Goal: Task Accomplishment & Management: Use online tool/utility

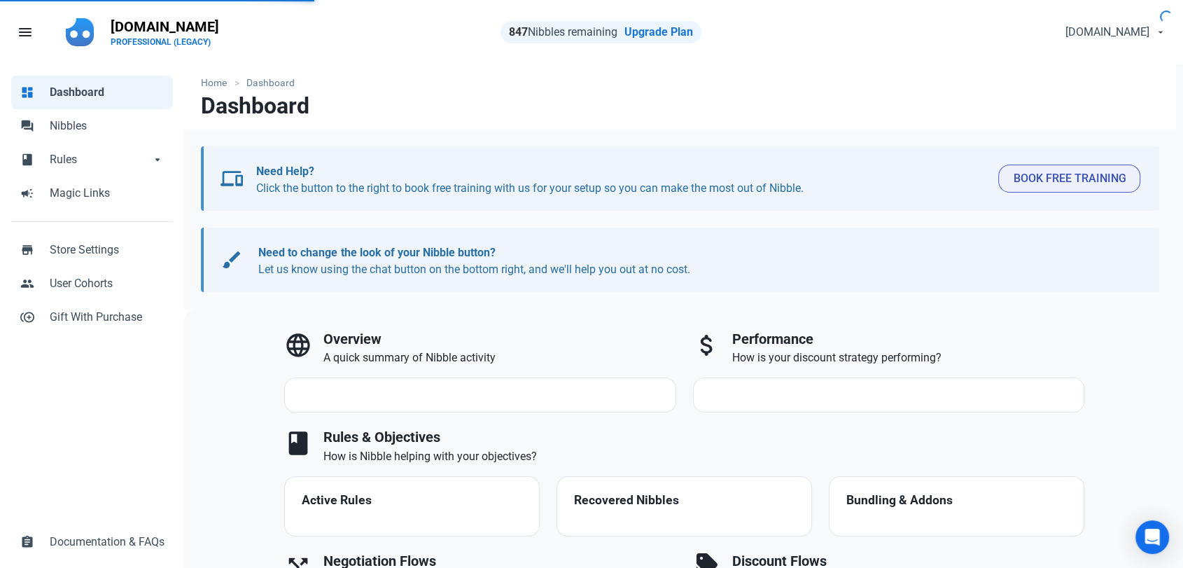
select select "7d"
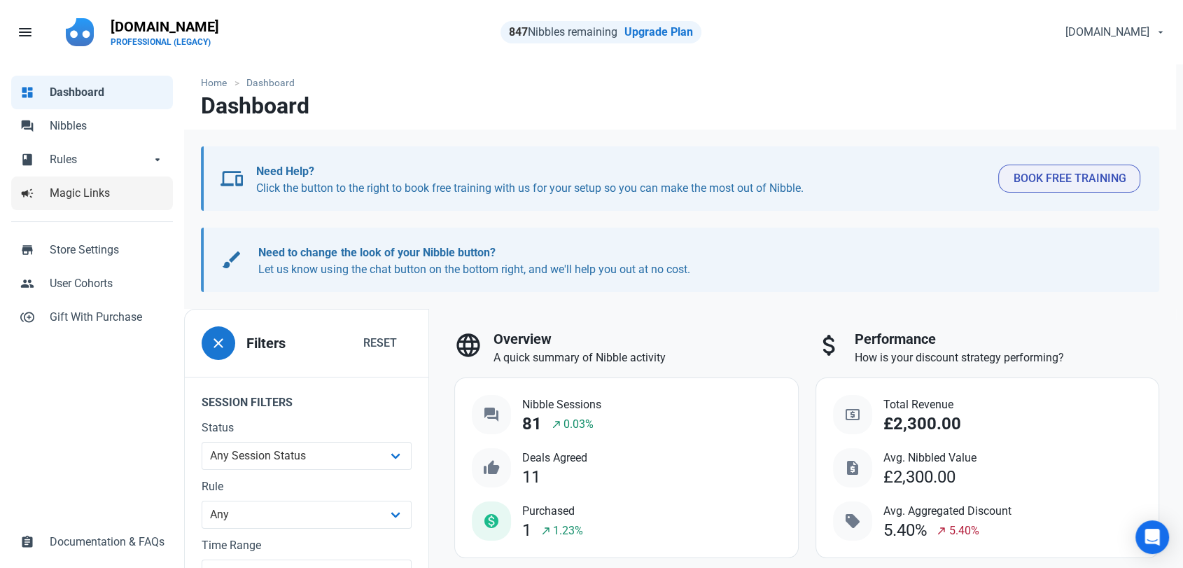
click at [62, 188] on span "Magic Links" at bounding box center [107, 193] width 115 height 17
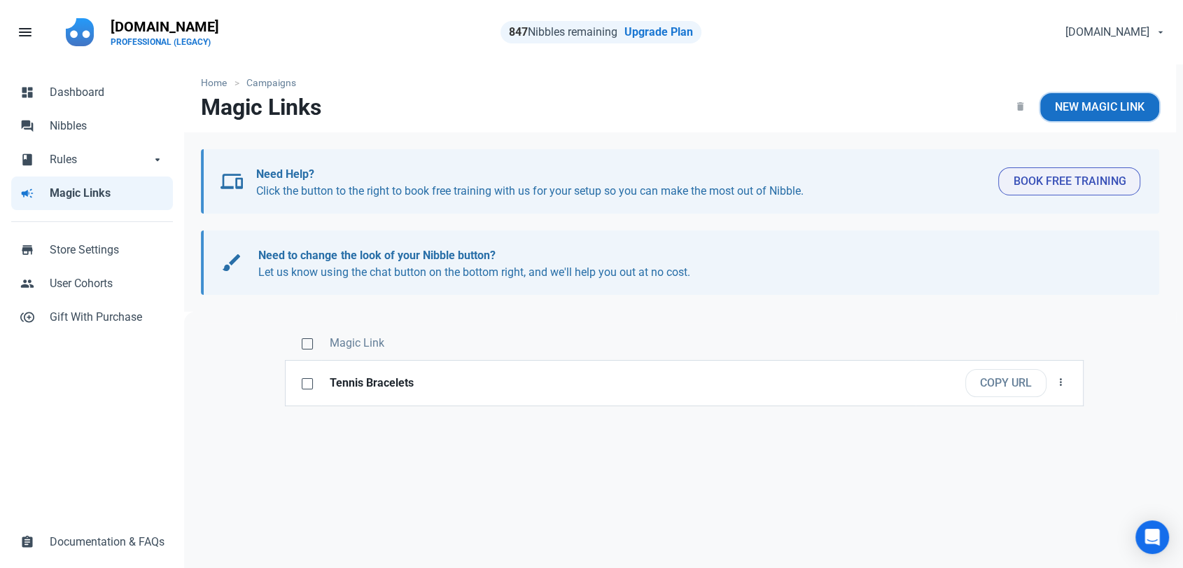
click at [1096, 101] on span "New Magic Link" at bounding box center [1100, 107] width 90 height 17
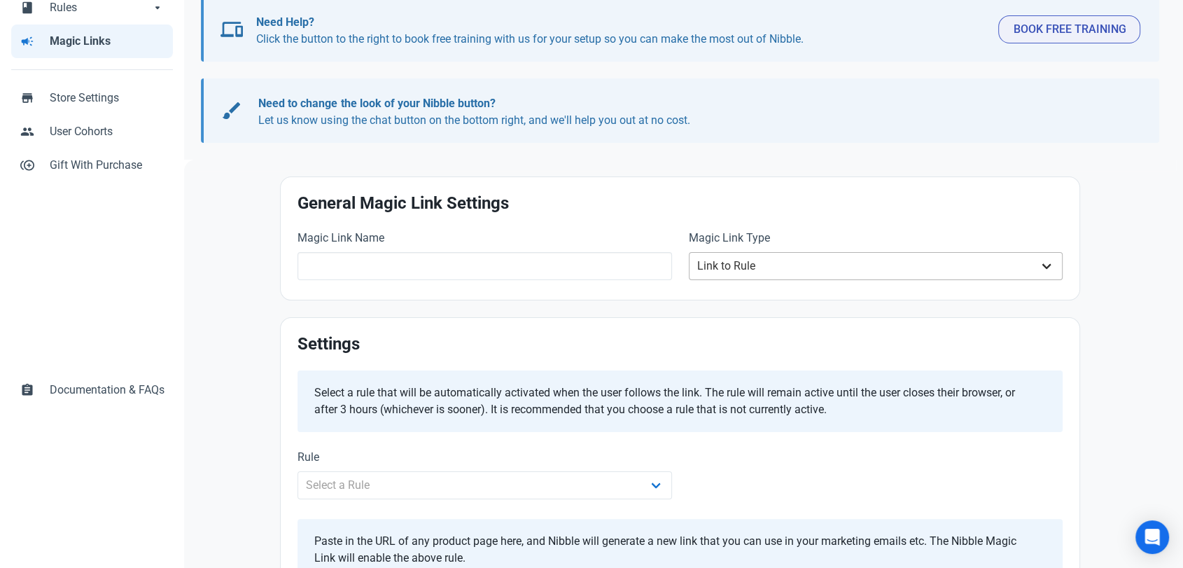
scroll to position [155, 0]
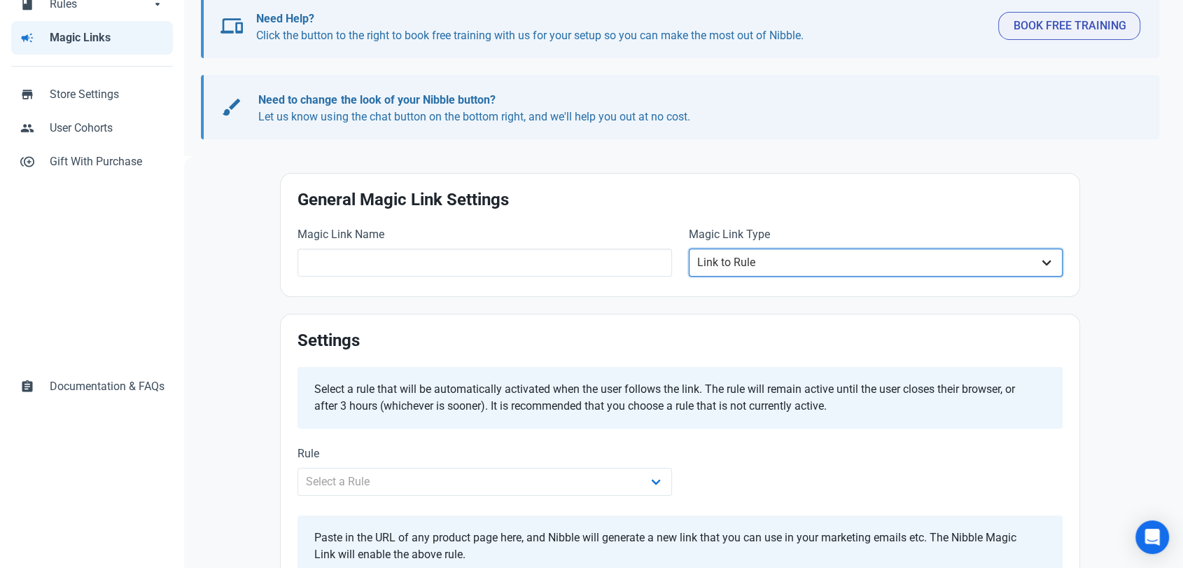
click at [731, 268] on select "Link to Rule" at bounding box center [876, 263] width 375 height 28
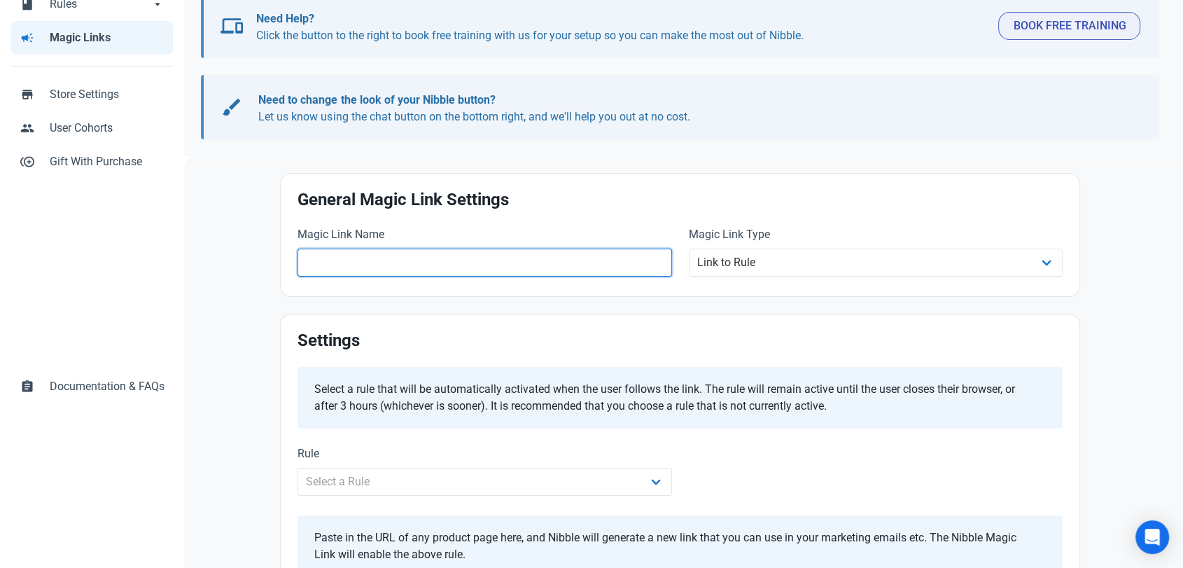
click at [345, 260] on input "text" at bounding box center [485, 263] width 375 height 28
paste input "[URL][DOMAIN_NAME]"
click at [347, 262] on input "[URL][DOMAIN_NAME]" at bounding box center [485, 263] width 375 height 28
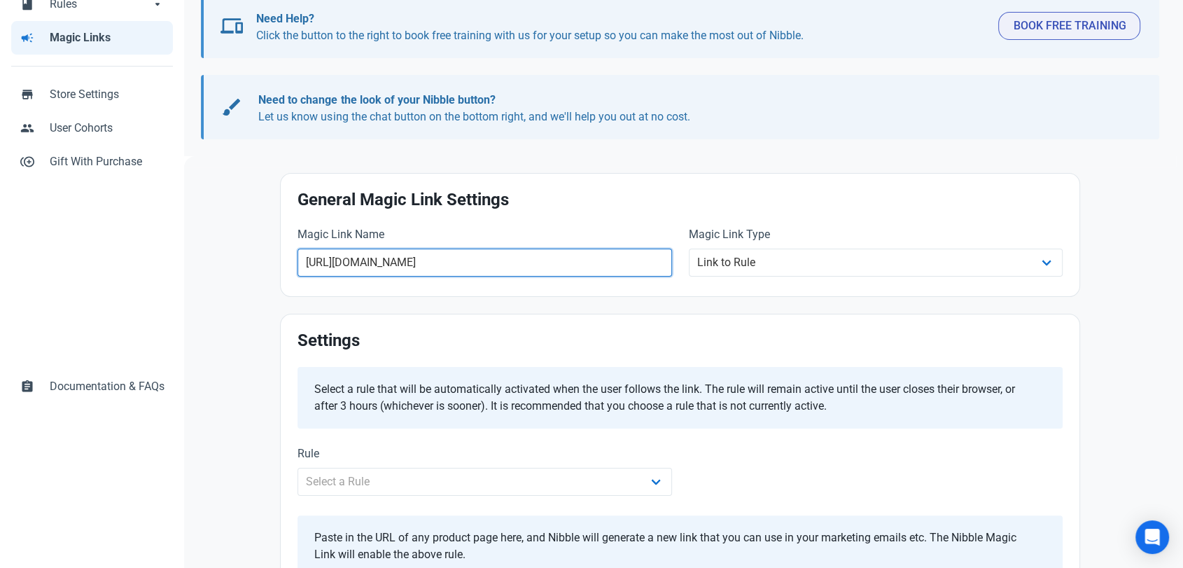
click at [347, 262] on input "[URL][DOMAIN_NAME]" at bounding box center [485, 263] width 375 height 28
type input "Solitaire Diamond Pendant"
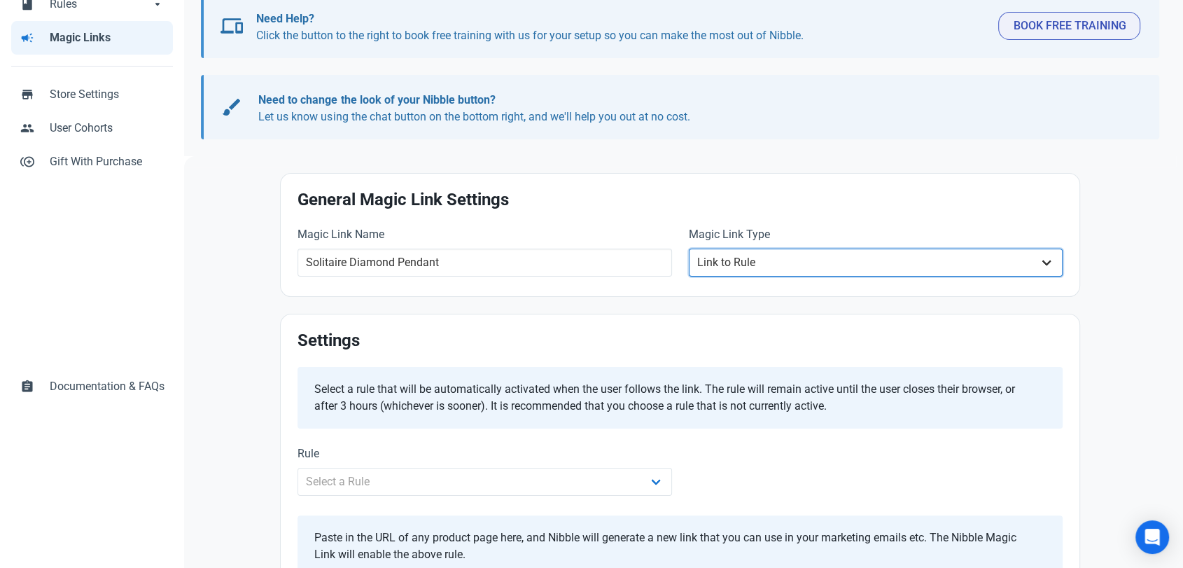
click at [730, 263] on select "Link to Rule" at bounding box center [876, 263] width 375 height 28
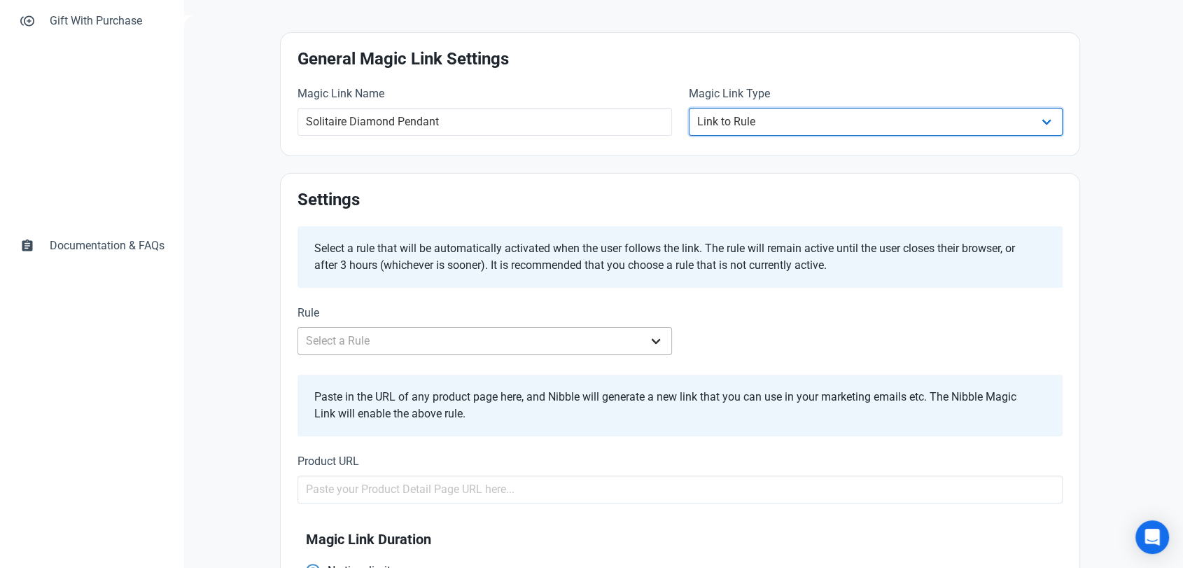
scroll to position [311, 0]
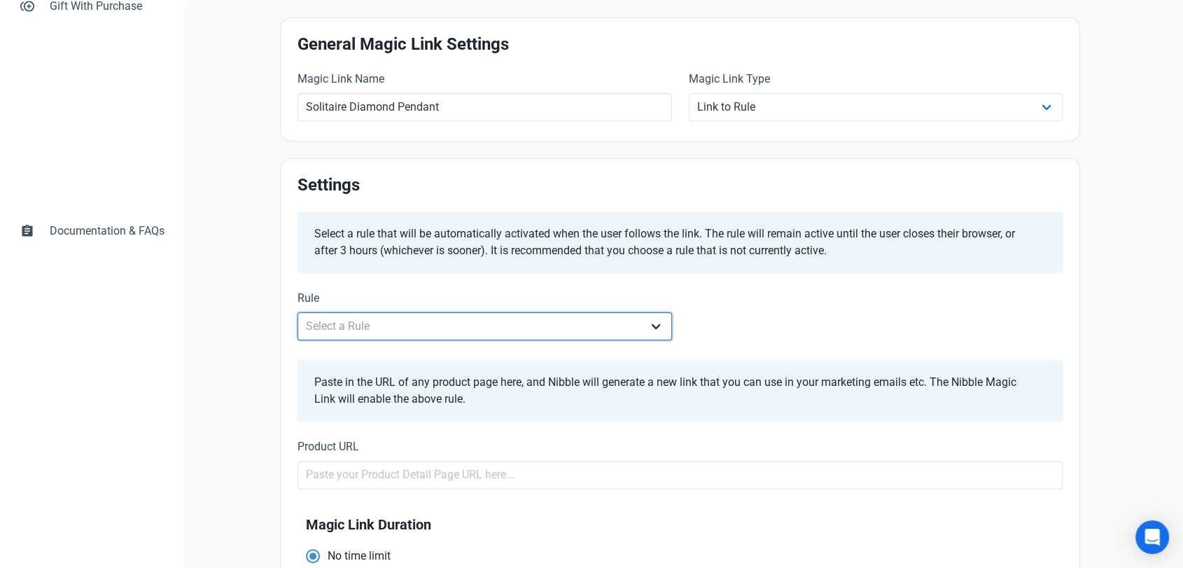
click at [375, 316] on select "Select a Rule Off hours weekdays PM ALL STORE DURING OFF HOURS - MON-FRI AM ALL…" at bounding box center [485, 326] width 375 height 28
select select "2708"
click at [298, 312] on select "Select a Rule Off hours weekdays PM ALL STORE DURING OFF HOURS - MON-FRI AM ALL…" at bounding box center [485, 326] width 375 height 28
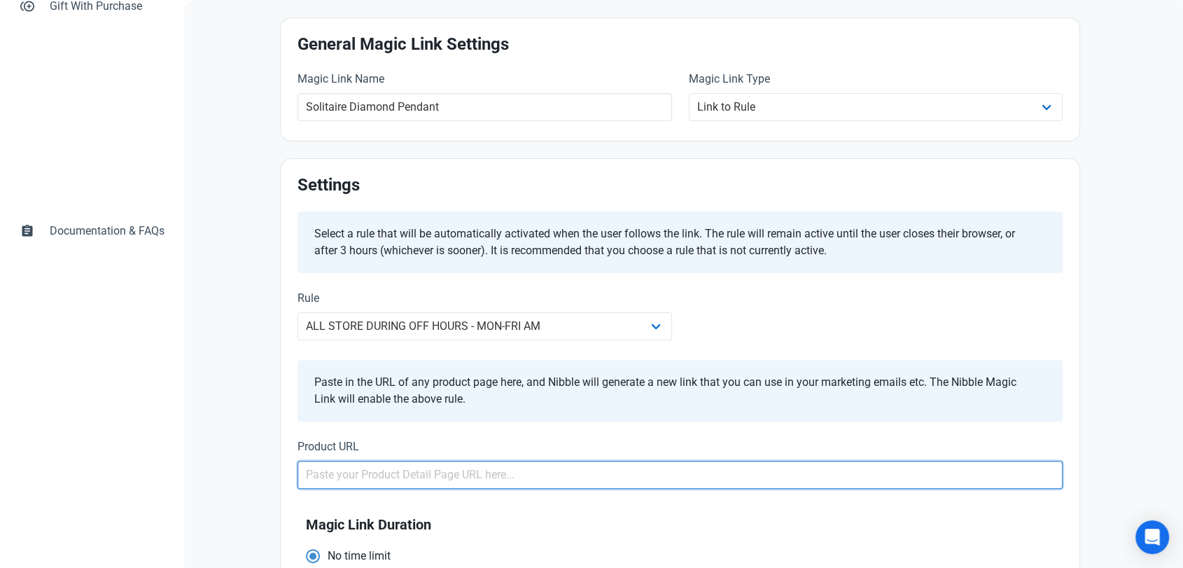
click at [496, 478] on input "text" at bounding box center [680, 475] width 765 height 28
paste input "[URL][DOMAIN_NAME]"
type input "[URL][DOMAIN_NAME]"
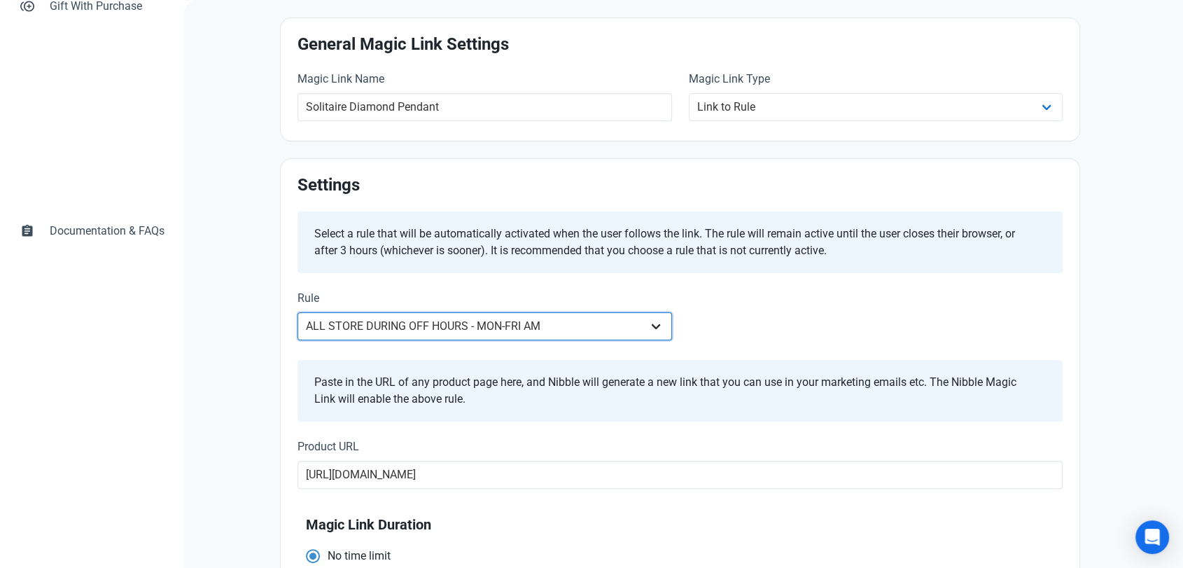
click at [508, 324] on select "Off hours weekdays PM ALL STORE DURING OFF HOURS - MON-FRI AM ALL STORE DURING …" at bounding box center [485, 326] width 375 height 28
select select "2515"
click at [298, 312] on select "Off hours weekdays PM ALL STORE DURING OFF HOURS - MON-FRI AM ALL STORE DURING …" at bounding box center [485, 326] width 375 height 28
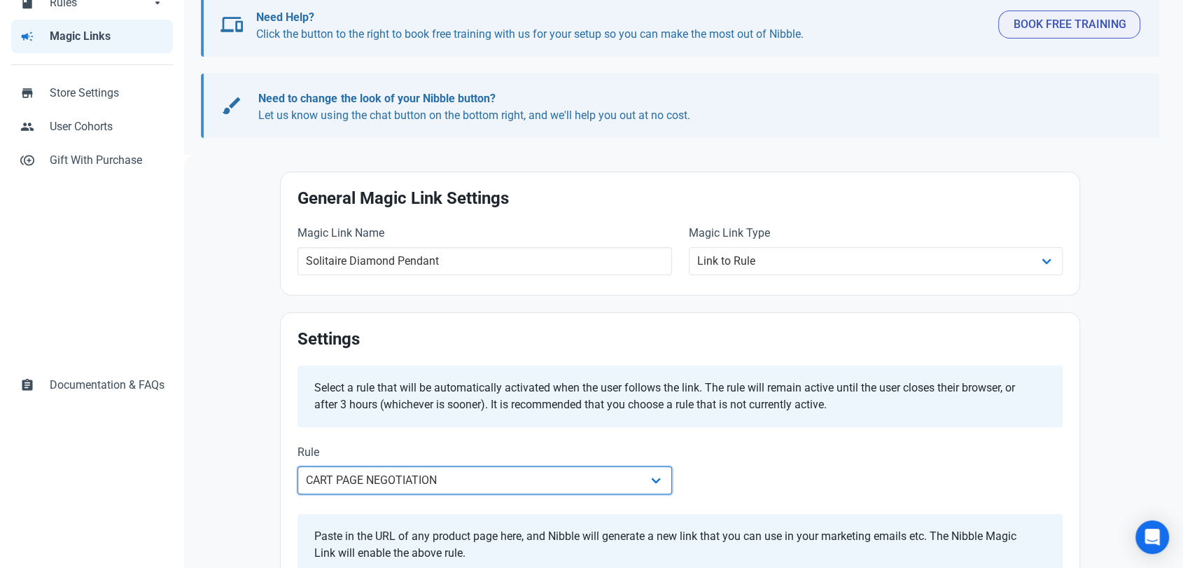
scroll to position [0, 0]
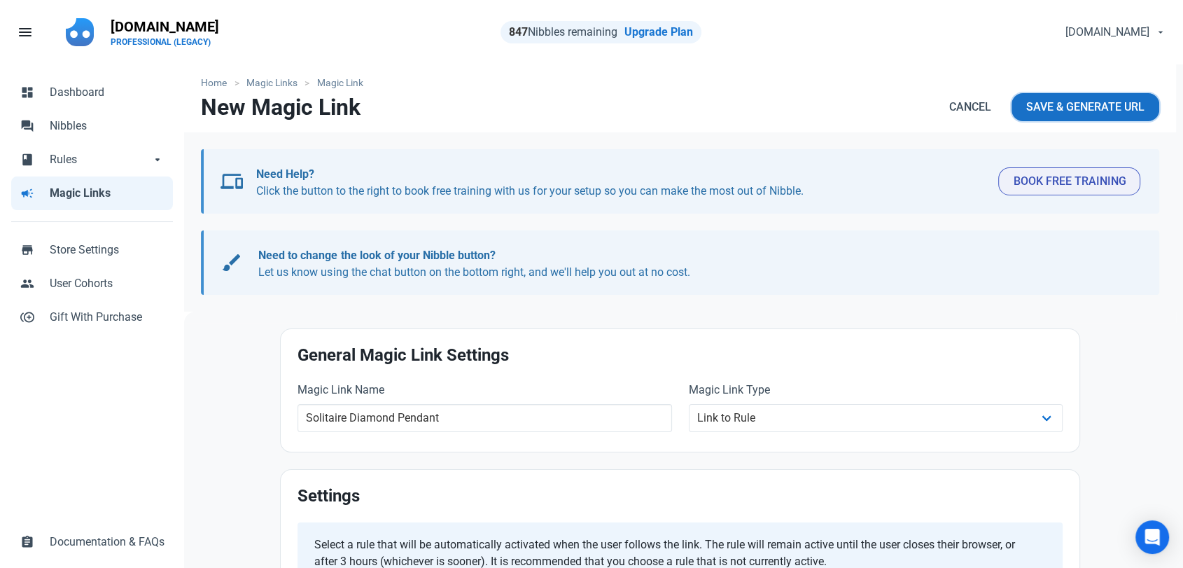
click at [1071, 105] on span "Save & Generate URL" at bounding box center [1085, 107] width 118 height 17
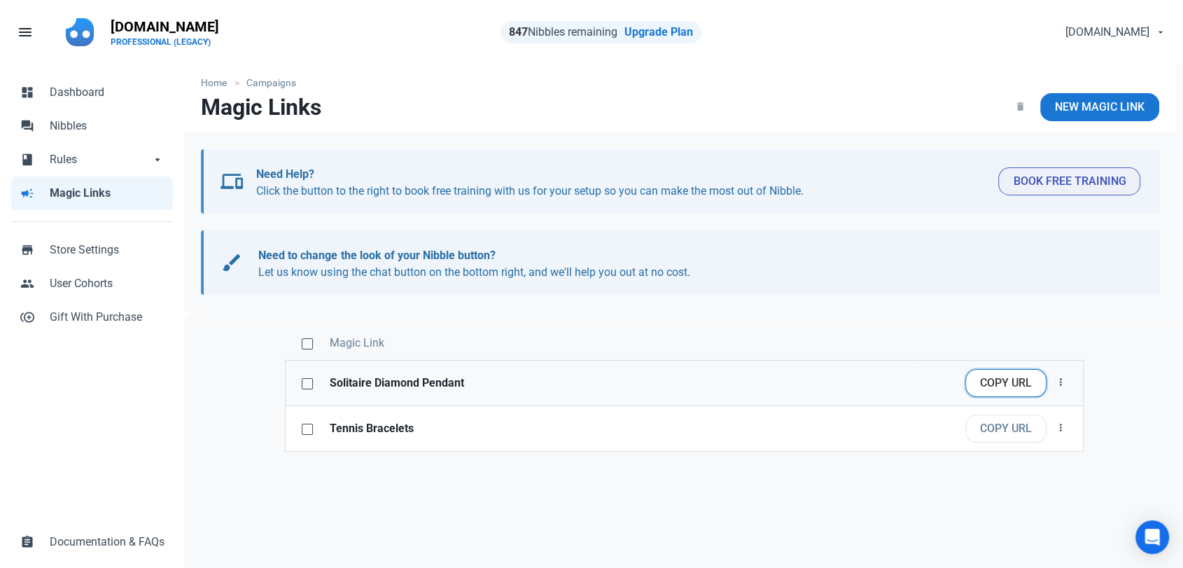
click at [1022, 385] on button "Copy URL" at bounding box center [1006, 383] width 81 height 28
click at [1057, 108] on span "New Magic Link" at bounding box center [1100, 107] width 90 height 17
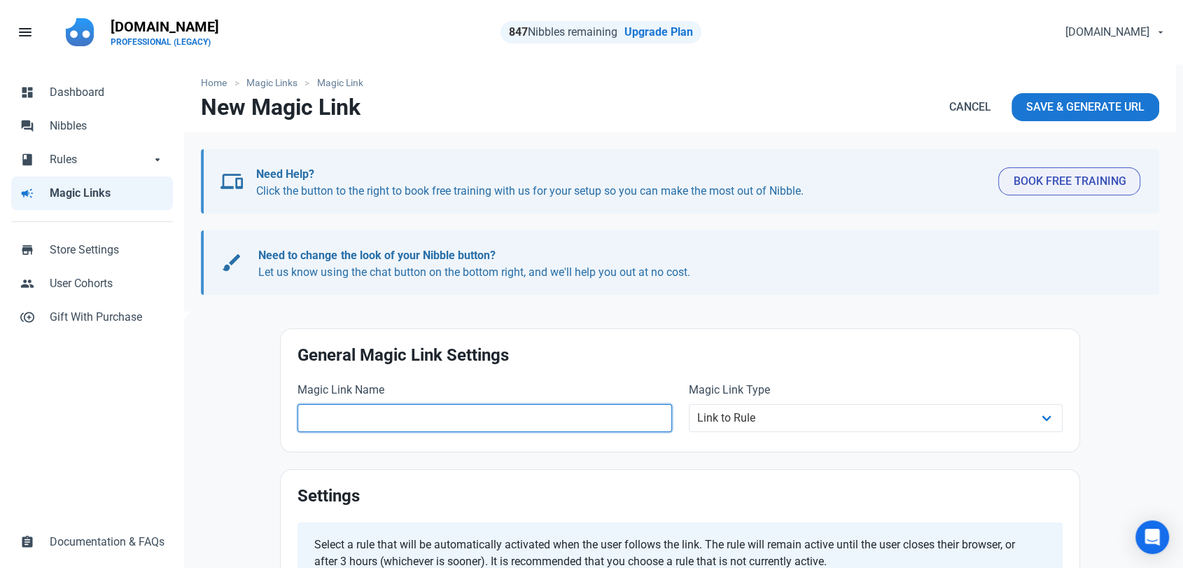
click at [327, 416] on input "text" at bounding box center [485, 418] width 375 height 28
type input "l"
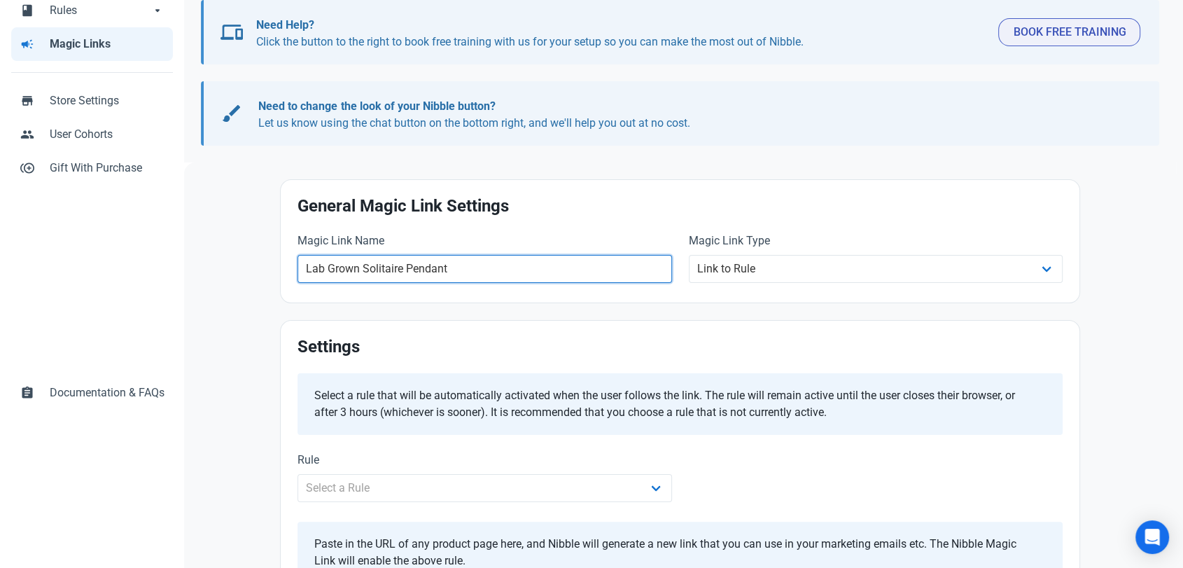
scroll to position [381, 0]
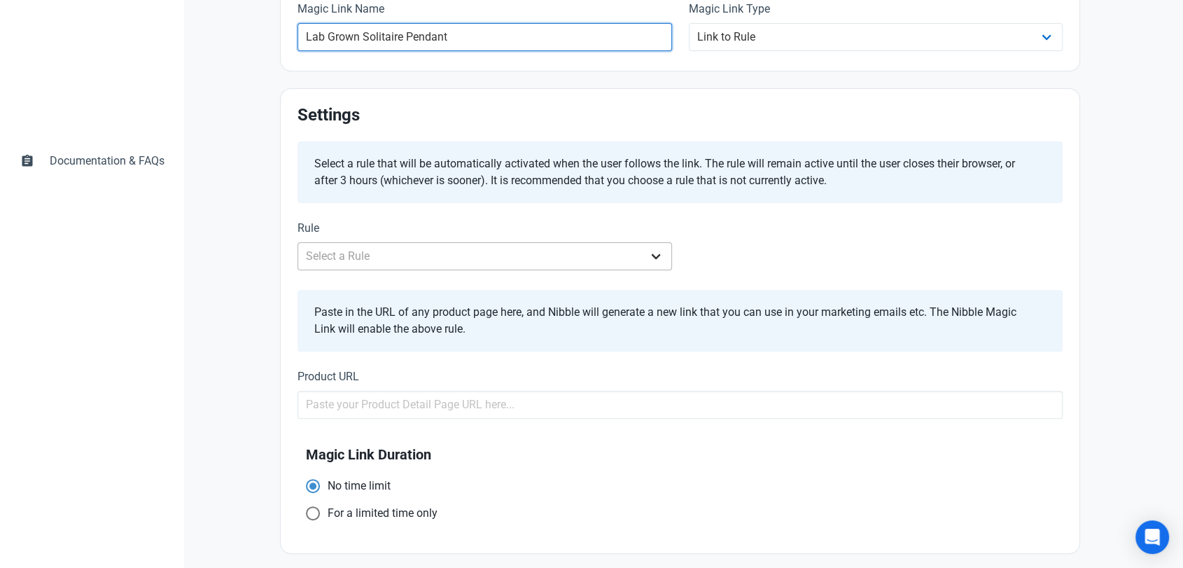
type input "Lab Grown Solitaire Pendant"
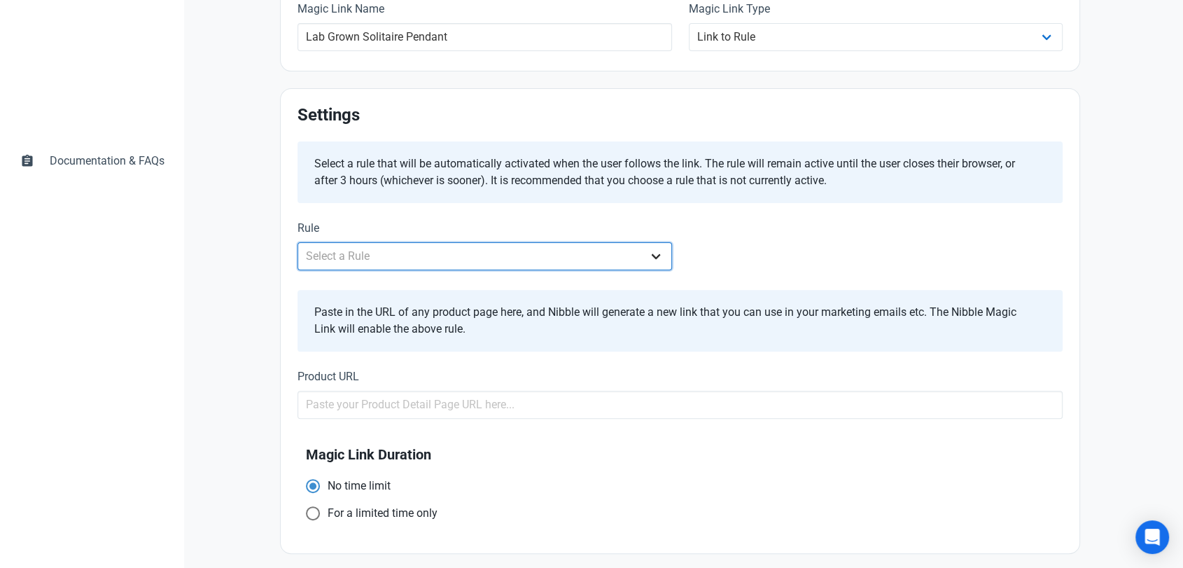
click at [395, 254] on select "Select a Rule Off hours weekdays PM ALL STORE DURING OFF HOURS - MON-FRI AM ALL…" at bounding box center [485, 256] width 375 height 28
select select "2515"
click at [298, 242] on select "Select a Rule Off hours weekdays PM ALL STORE DURING OFF HOURS - MON-FRI AM ALL…" at bounding box center [485, 256] width 375 height 28
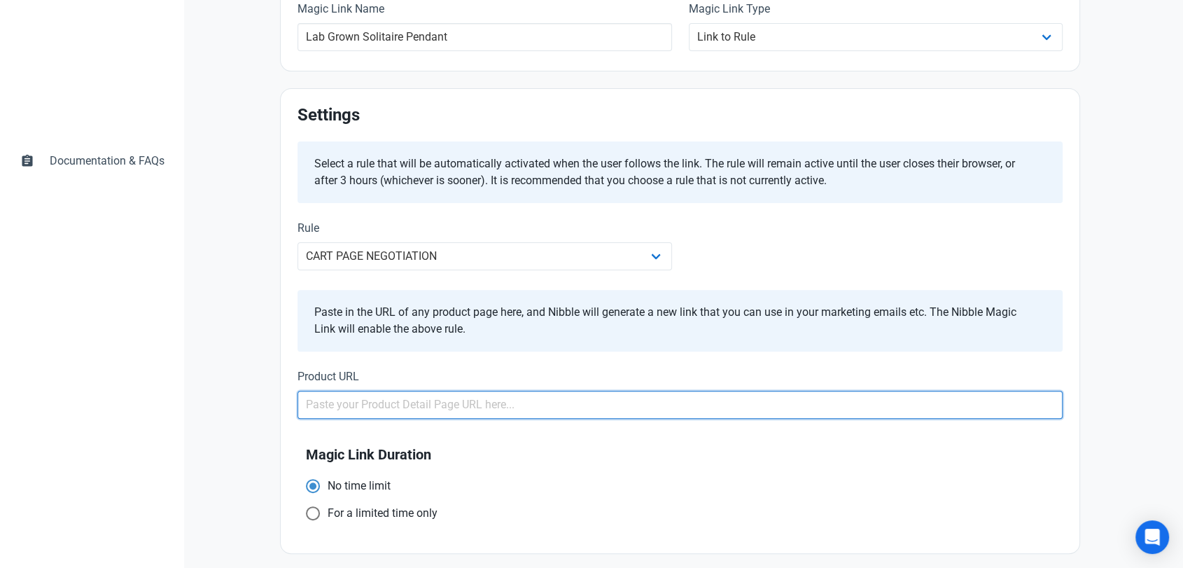
click at [410, 401] on input "text" at bounding box center [680, 405] width 765 height 28
paste input "[URL][DOMAIN_NAME]"
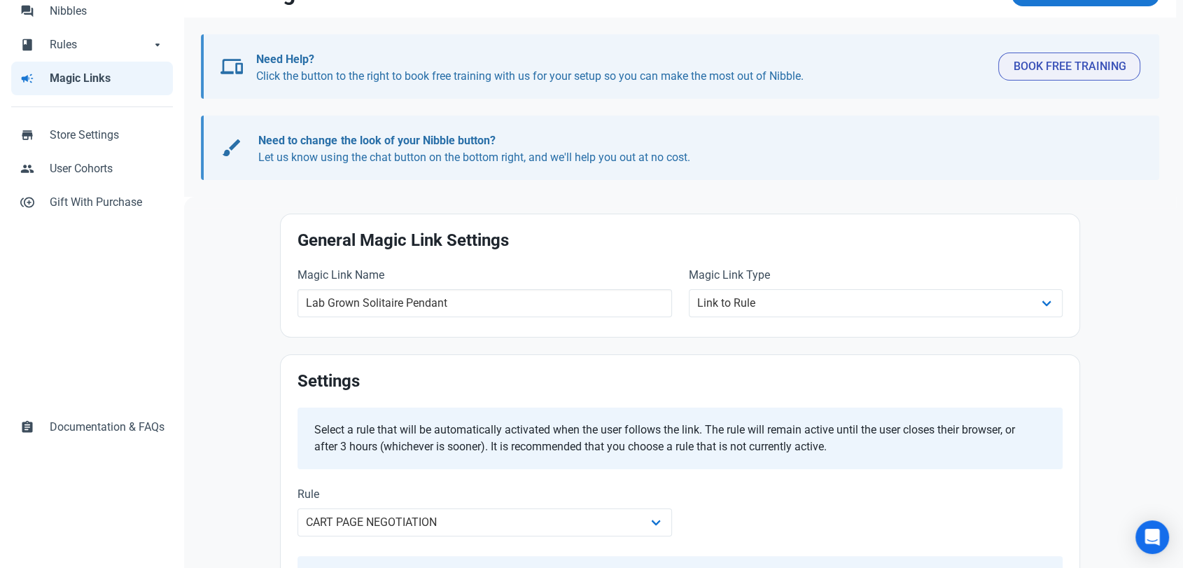
scroll to position [0, 0]
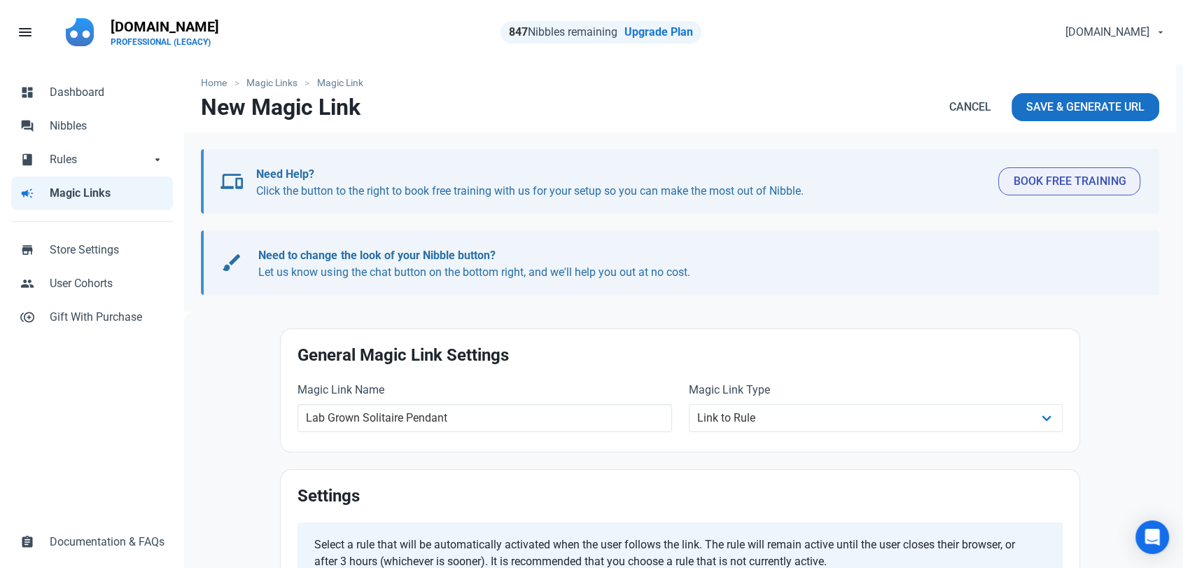
type input "[URL][DOMAIN_NAME]"
click at [1053, 109] on span "Save & Generate URL" at bounding box center [1085, 107] width 118 height 17
